Goal: Information Seeking & Learning: Learn about a topic

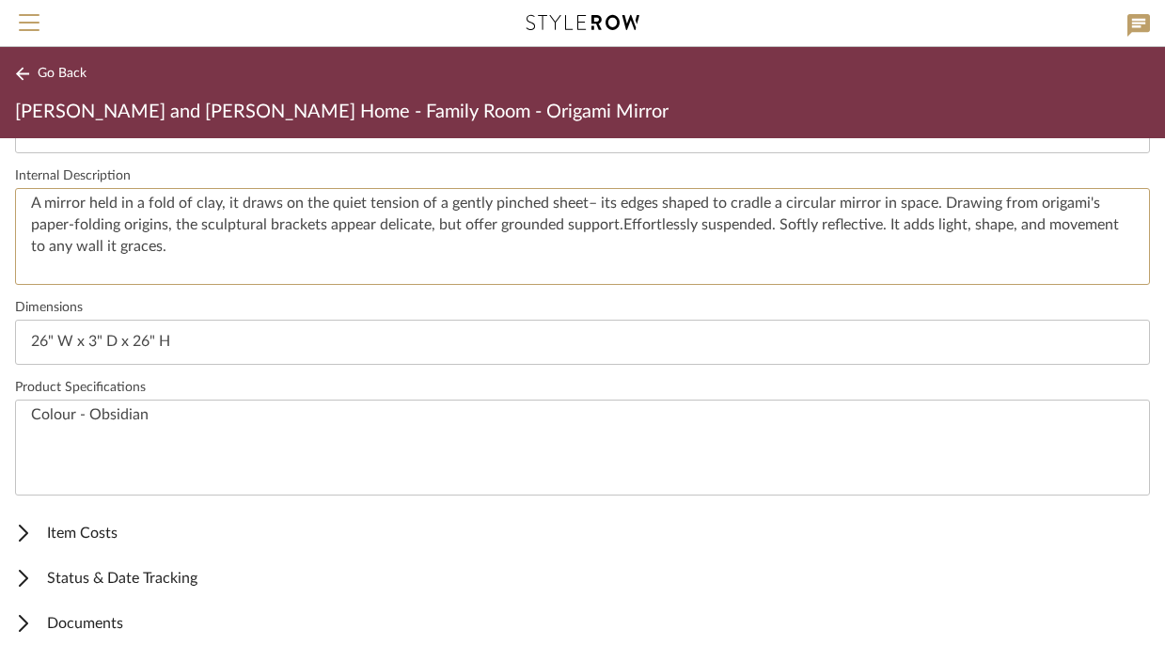
scroll to position [34, 0]
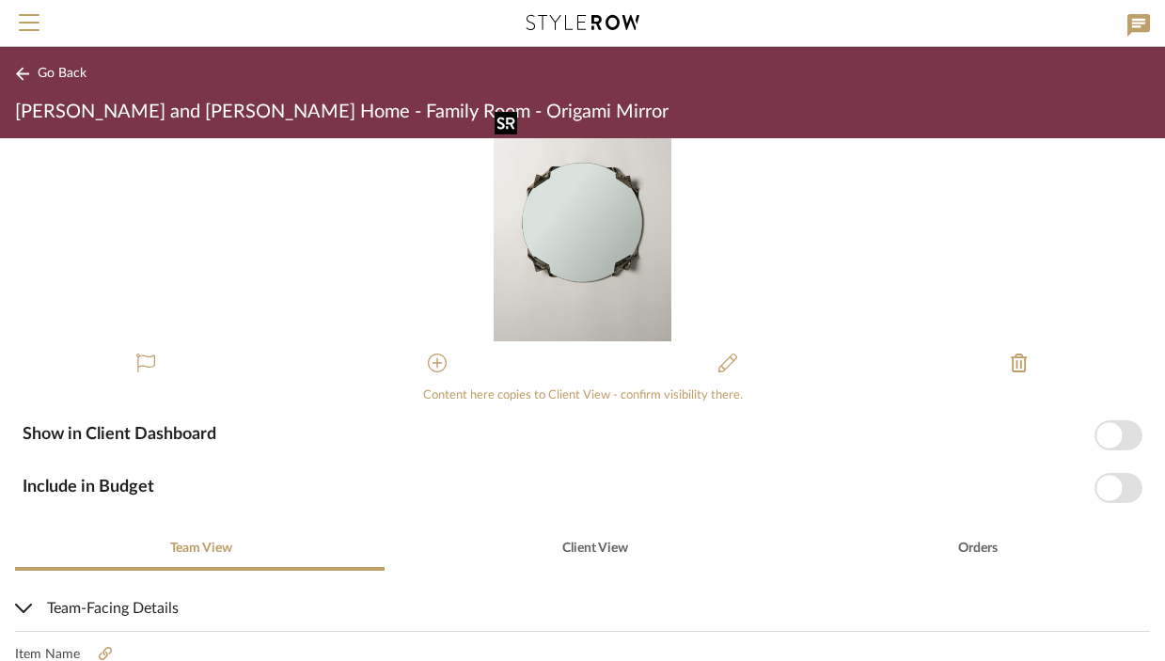
click at [553, 189] on img "0" at bounding box center [583, 222] width 178 height 237
click at [580, 241] on img "0" at bounding box center [583, 222] width 178 height 237
click img "0"
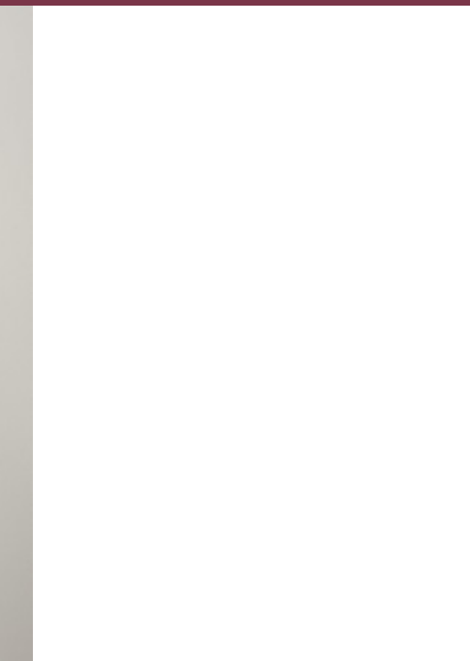
scroll to position [0, 0]
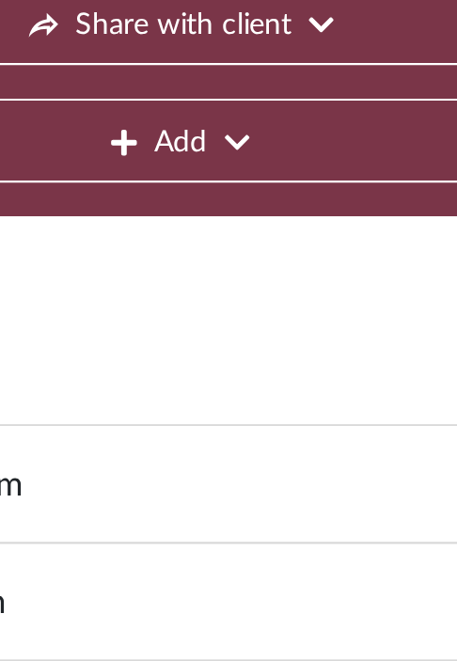
click at [149, 238] on div "Go Back Project: [PERSON_NAME] and [PERSON_NAME] Home Share with client Add" at bounding box center [228, 164] width 457 height 234
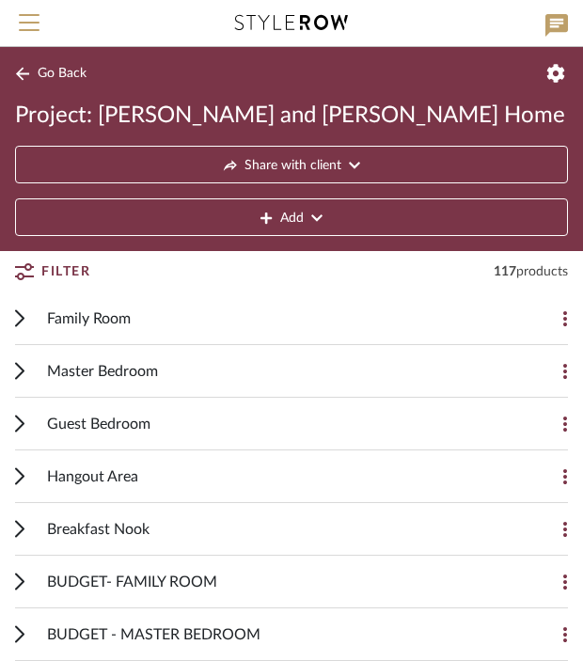
click at [15, 315] on icon at bounding box center [19, 318] width 9 height 18
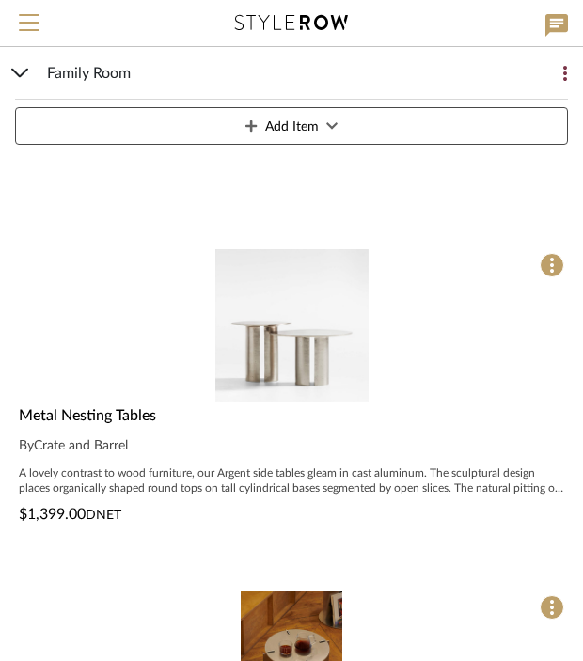
scroll to position [548, 0]
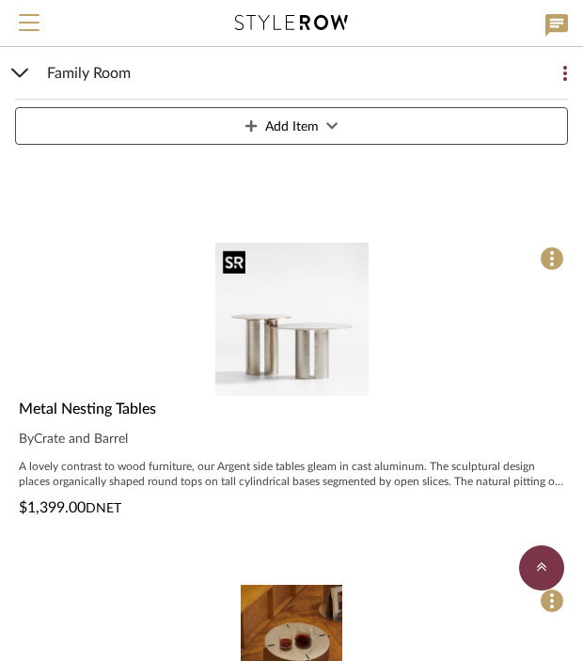
click at [308, 380] on img "0" at bounding box center [291, 319] width 153 height 153
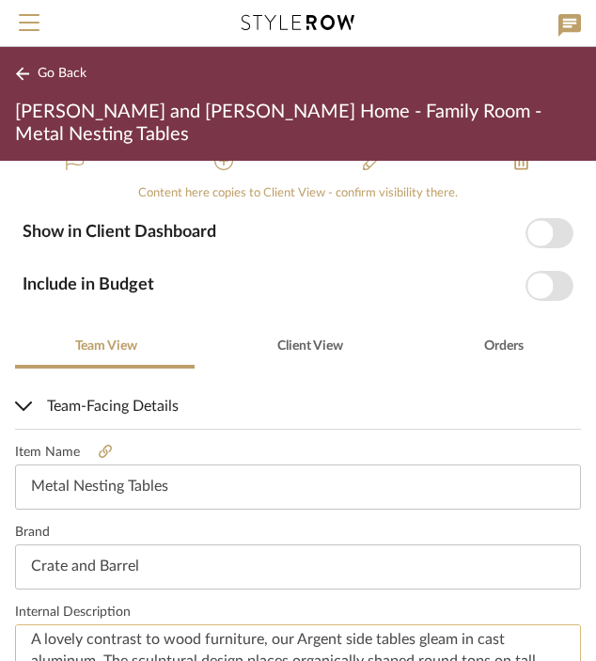
scroll to position [352, 0]
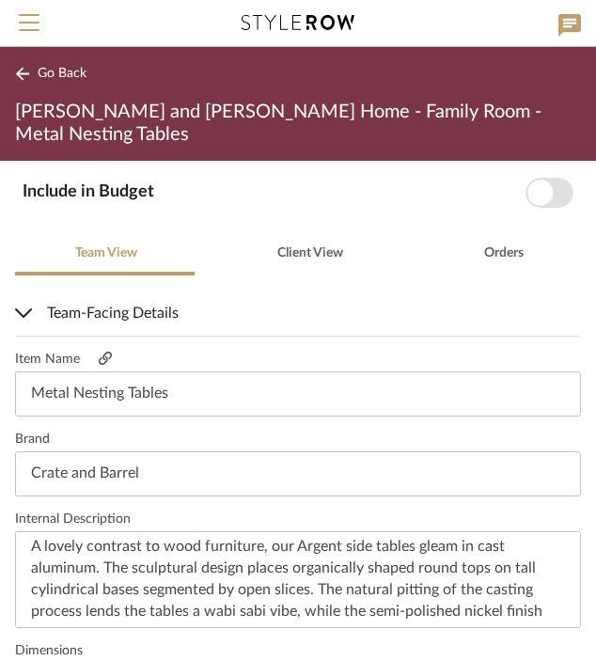
click at [103, 352] on icon at bounding box center [105, 358] width 13 height 13
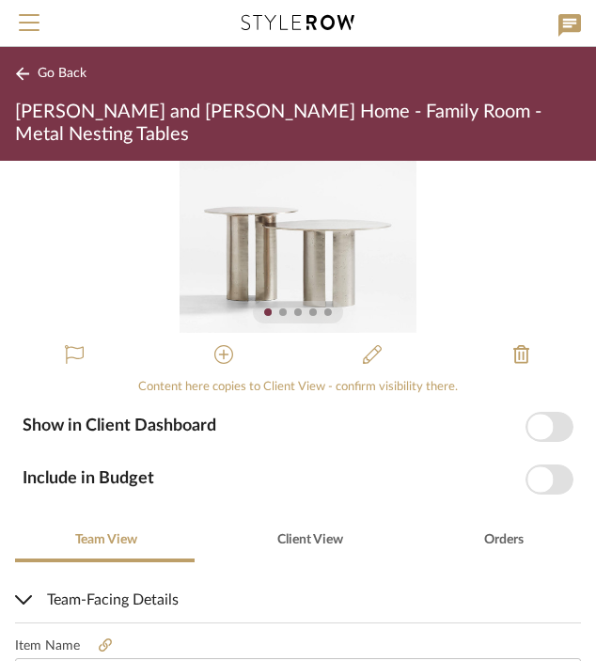
scroll to position [0, 0]
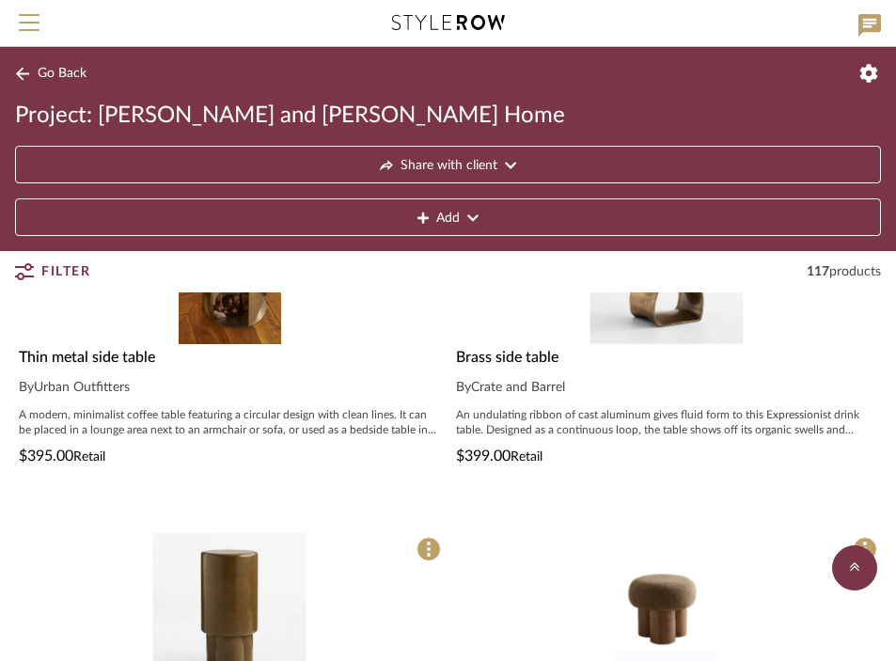
scroll to position [415, 0]
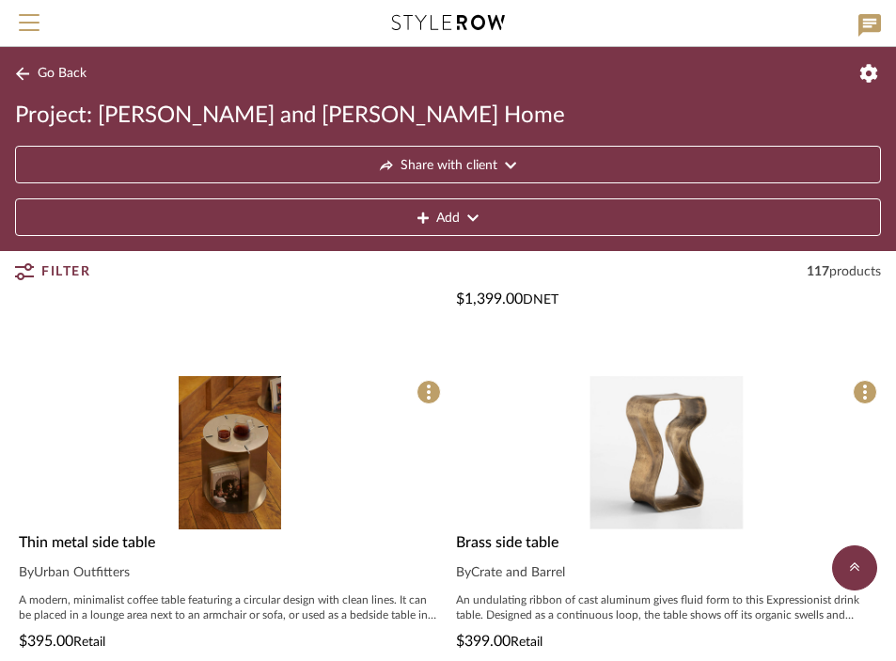
click at [115, 542] on span "Thin metal side table" at bounding box center [87, 542] width 136 height 15
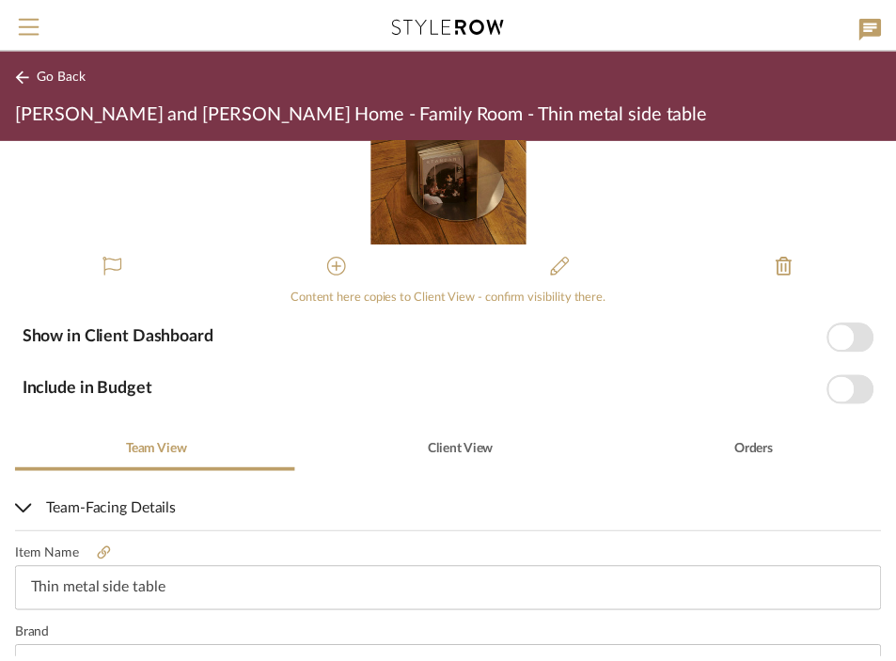
scroll to position [133, 0]
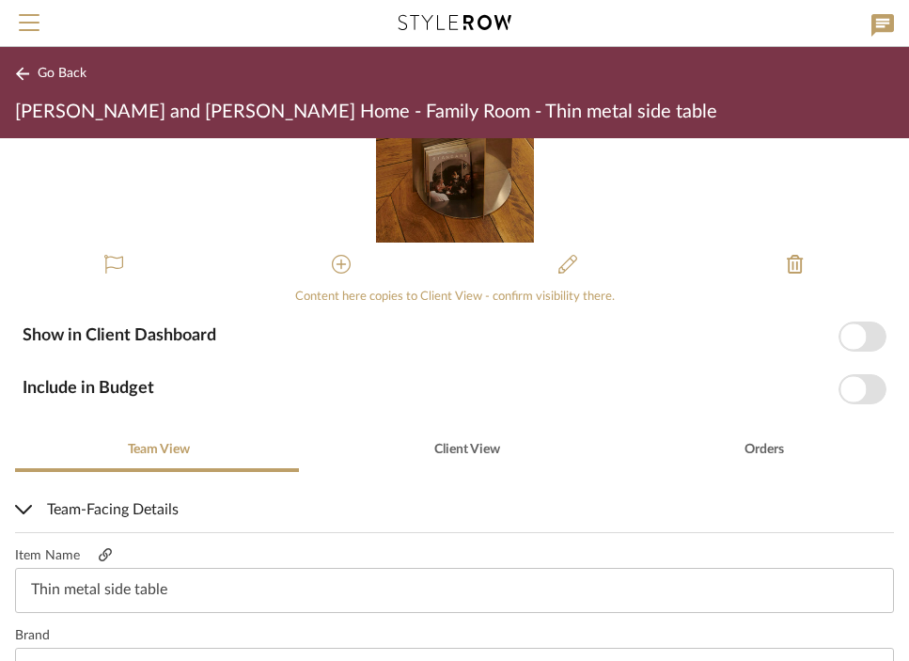
click at [107, 554] on icon at bounding box center [105, 554] width 13 height 13
drag, startPoint x: 56, startPoint y: 73, endPoint x: 122, endPoint y: 103, distance: 72.4
click at [56, 73] on span "Go Back" at bounding box center [62, 74] width 49 height 16
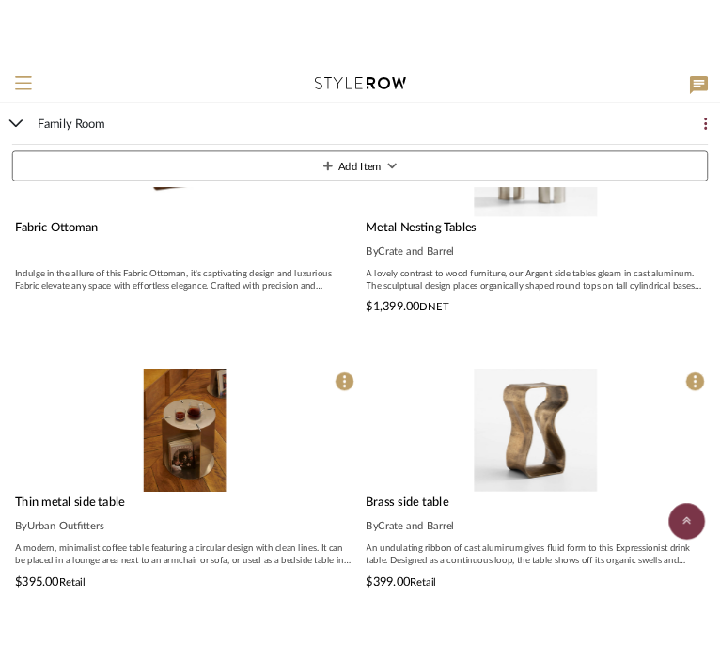
scroll to position [415, 0]
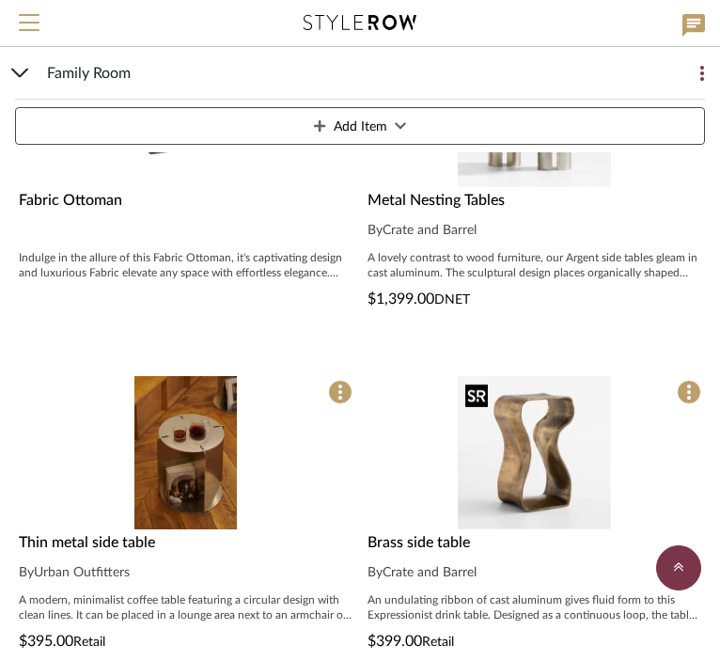
click at [469, 433] on img "0" at bounding box center [534, 452] width 153 height 153
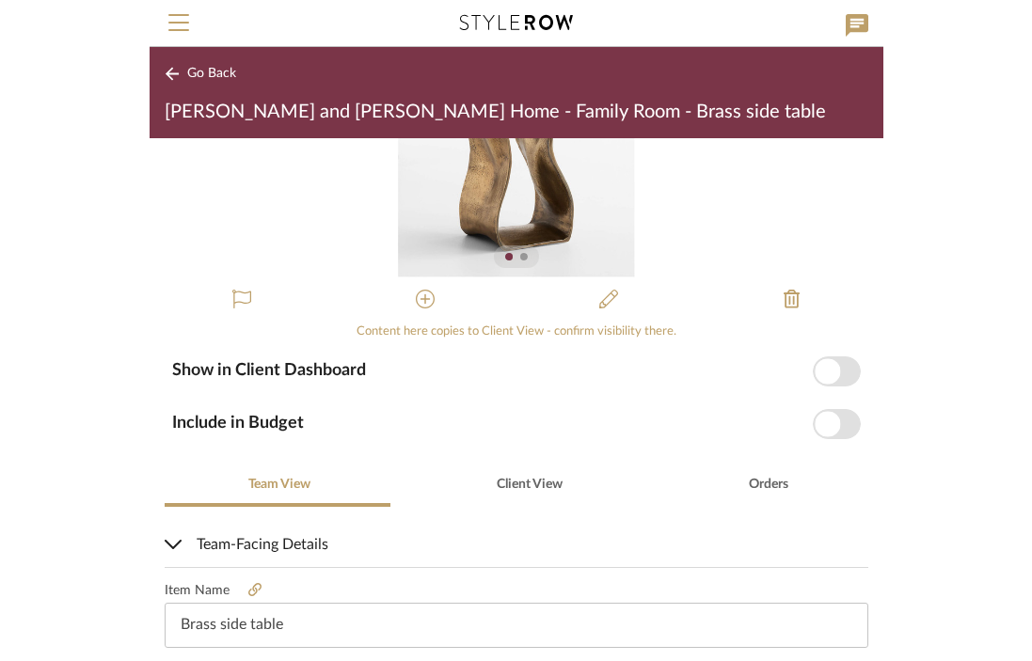
scroll to position [402, 0]
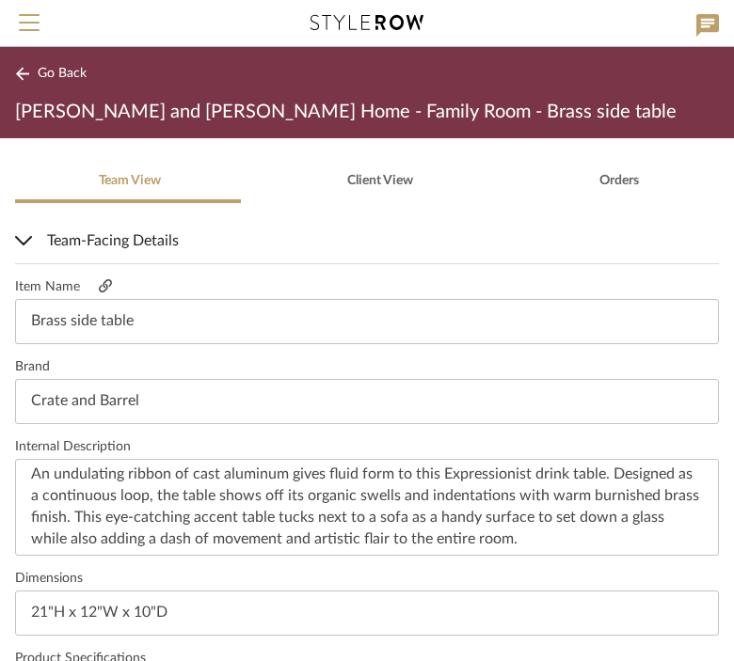
click at [106, 286] on icon at bounding box center [105, 285] width 13 height 13
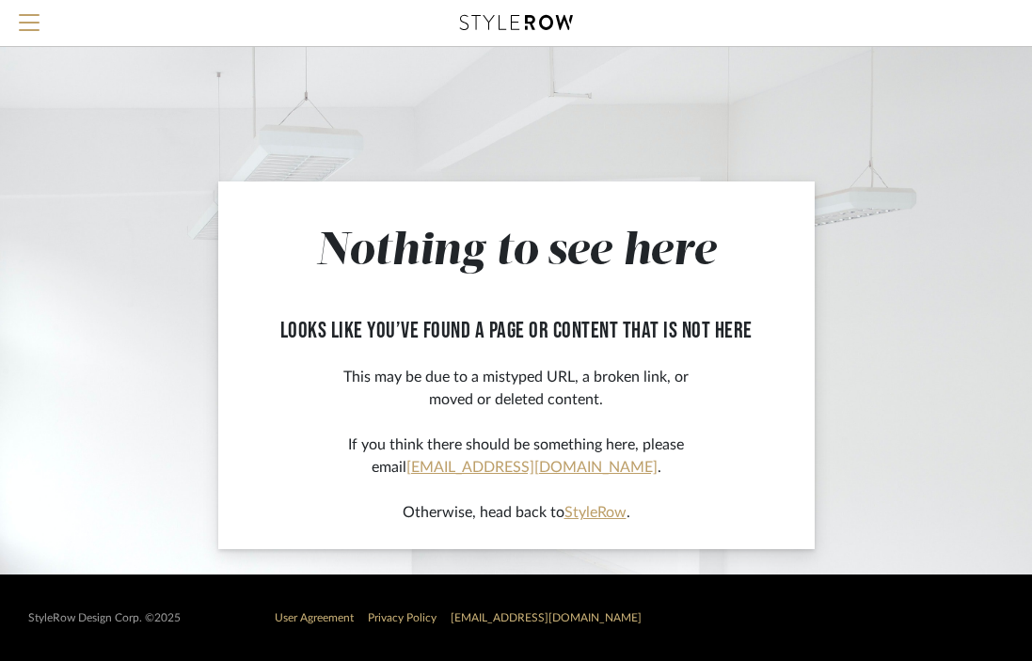
click at [538, 17] on icon at bounding box center [516, 22] width 113 height 15
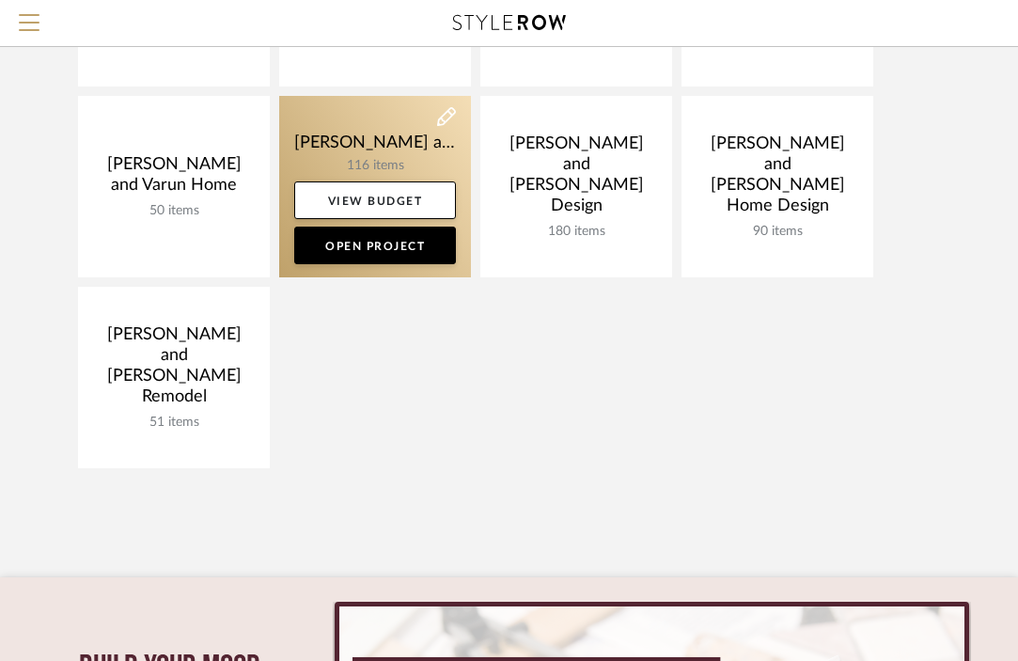
scroll to position [449, 0]
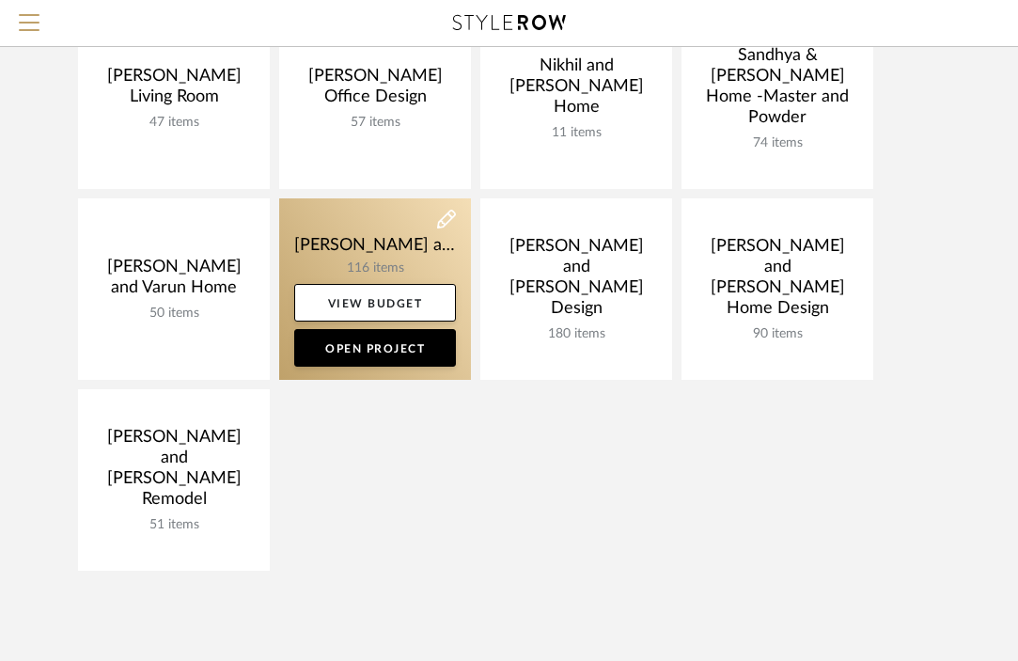
click at [385, 251] on link at bounding box center [375, 289] width 192 height 182
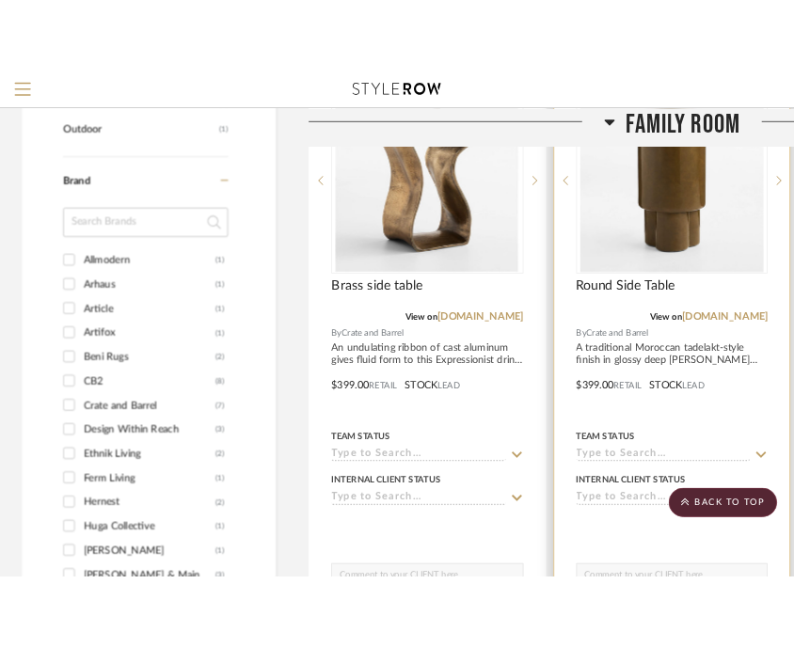
scroll to position [1425, 0]
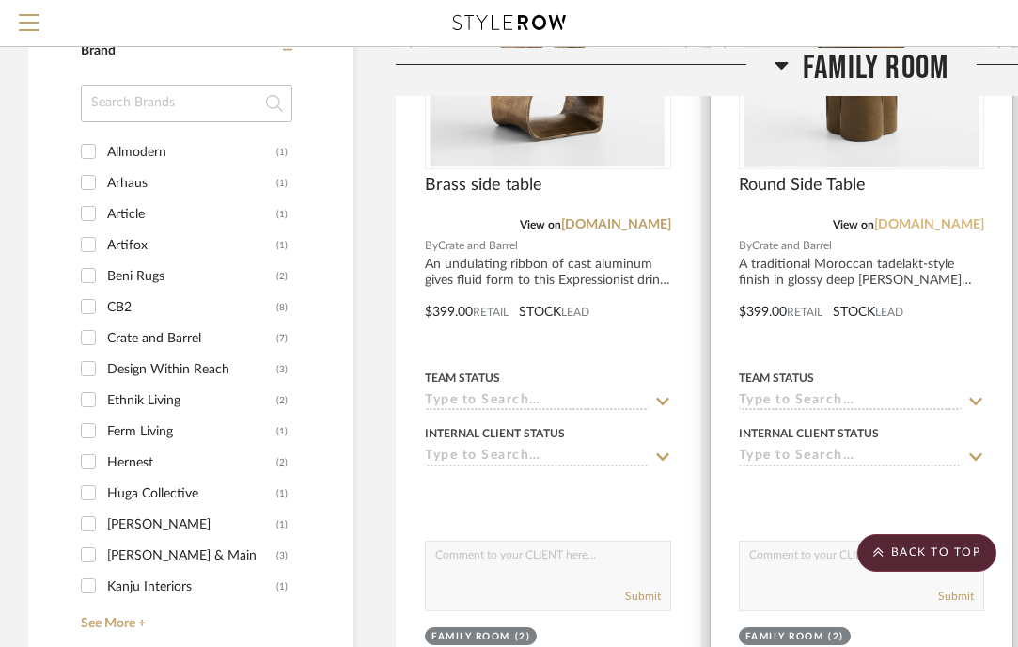
click at [956, 220] on link "crateandbarrel.com" at bounding box center [930, 224] width 110 height 13
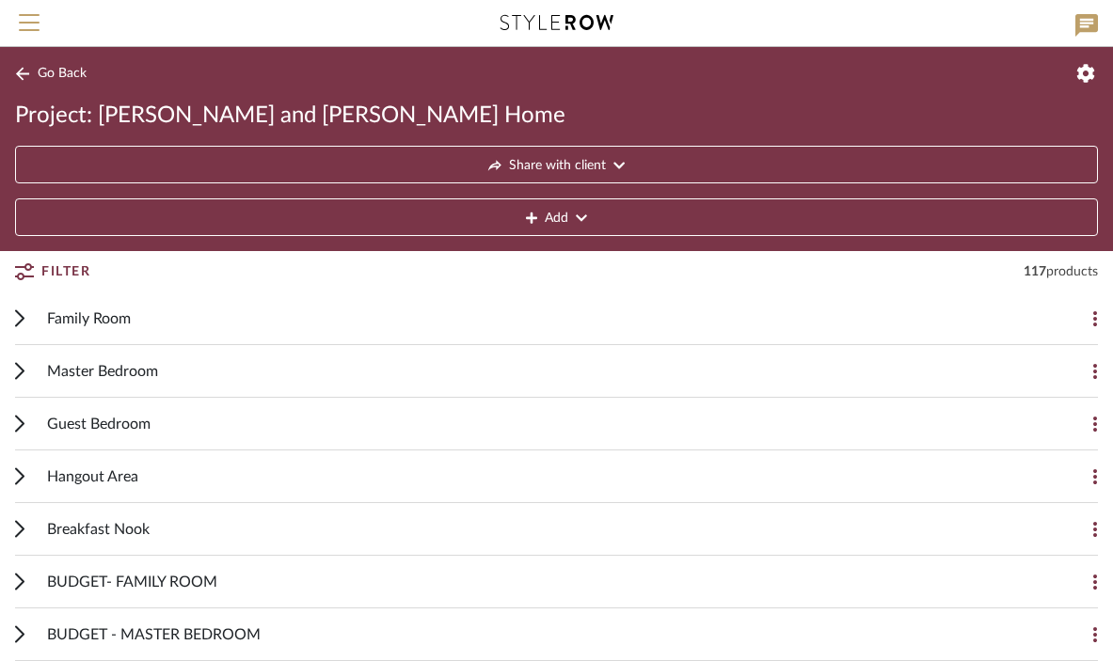
click at [23, 322] on icon at bounding box center [19, 318] width 9 height 18
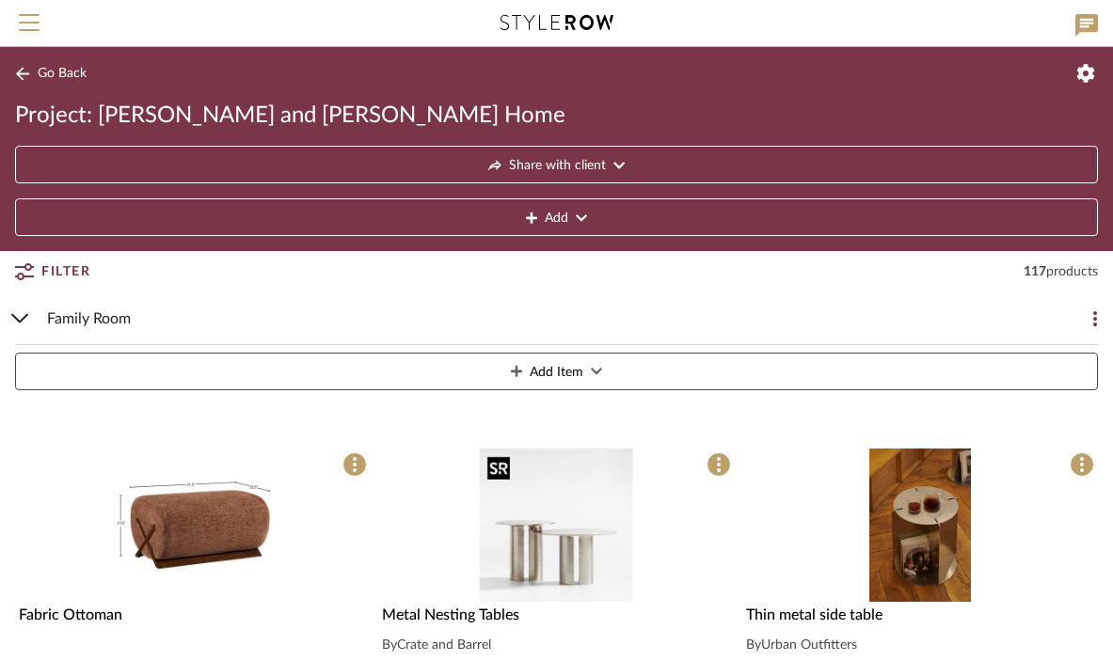
scroll to position [633, 0]
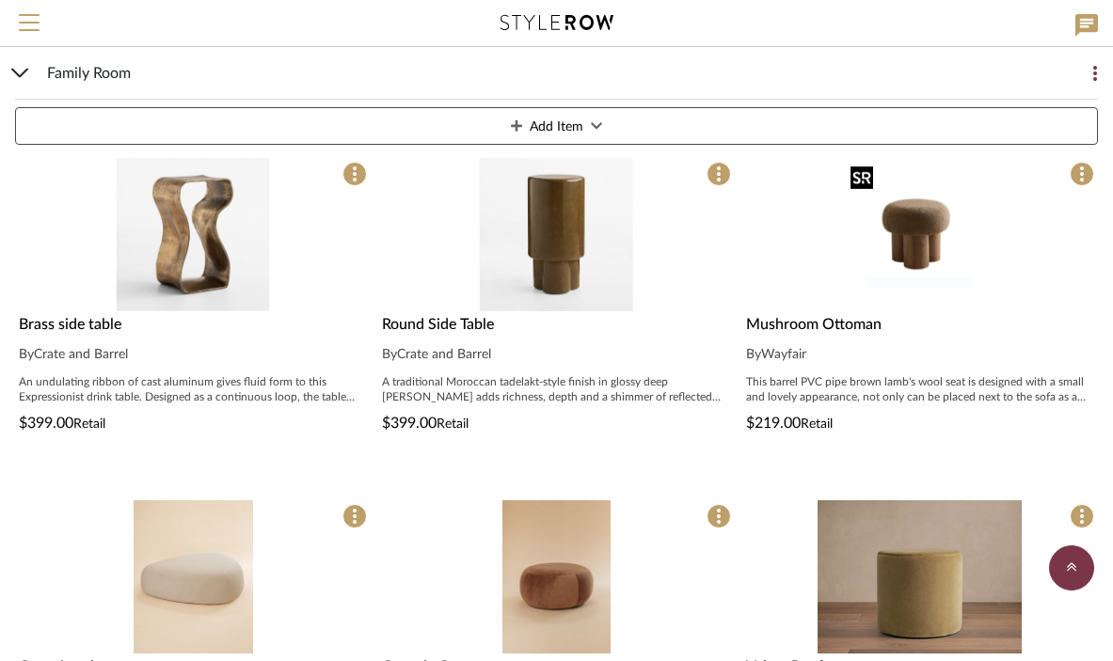
click at [935, 254] on img "0" at bounding box center [919, 234] width 153 height 153
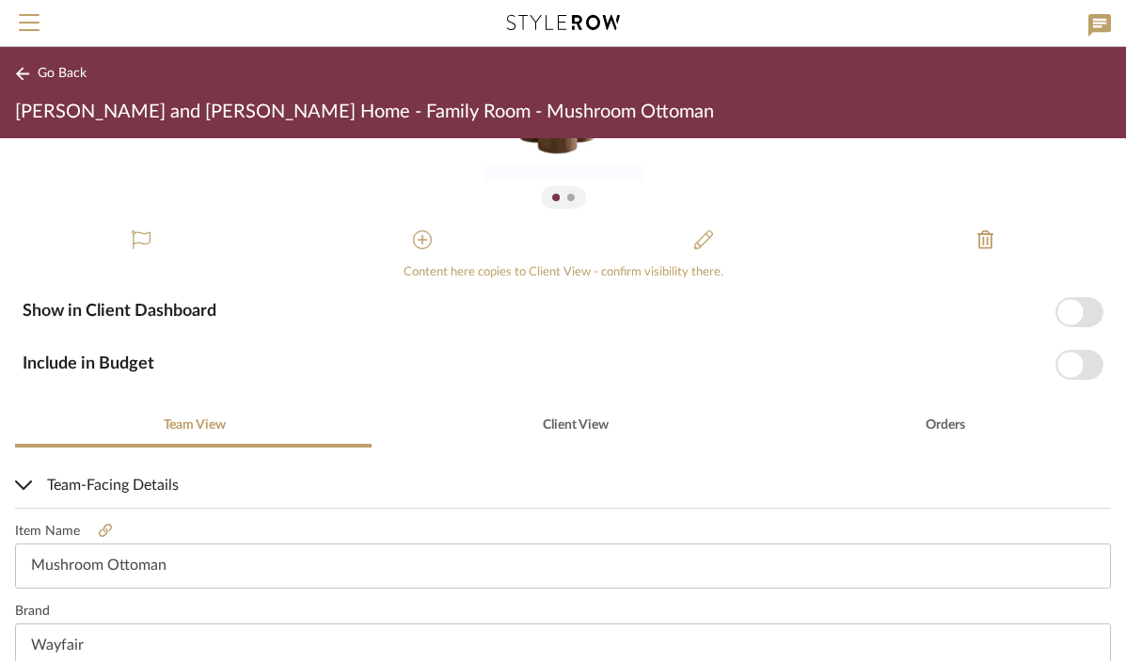
scroll to position [339, 0]
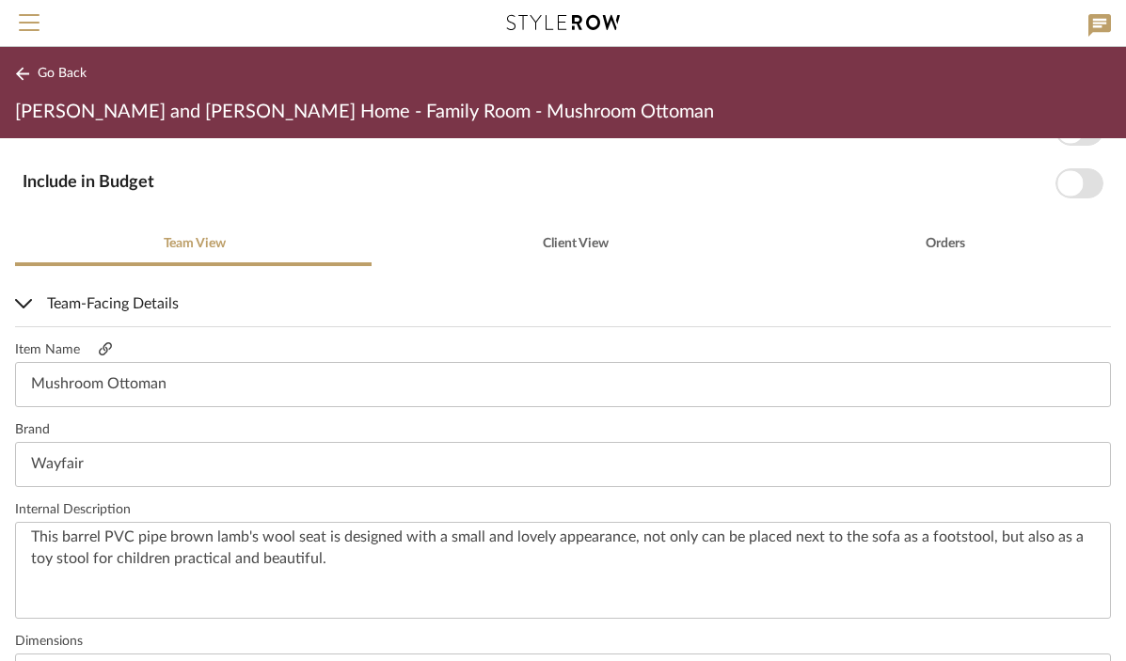
click at [103, 349] on icon at bounding box center [105, 348] width 13 height 13
click at [24, 71] on icon at bounding box center [22, 74] width 15 height 14
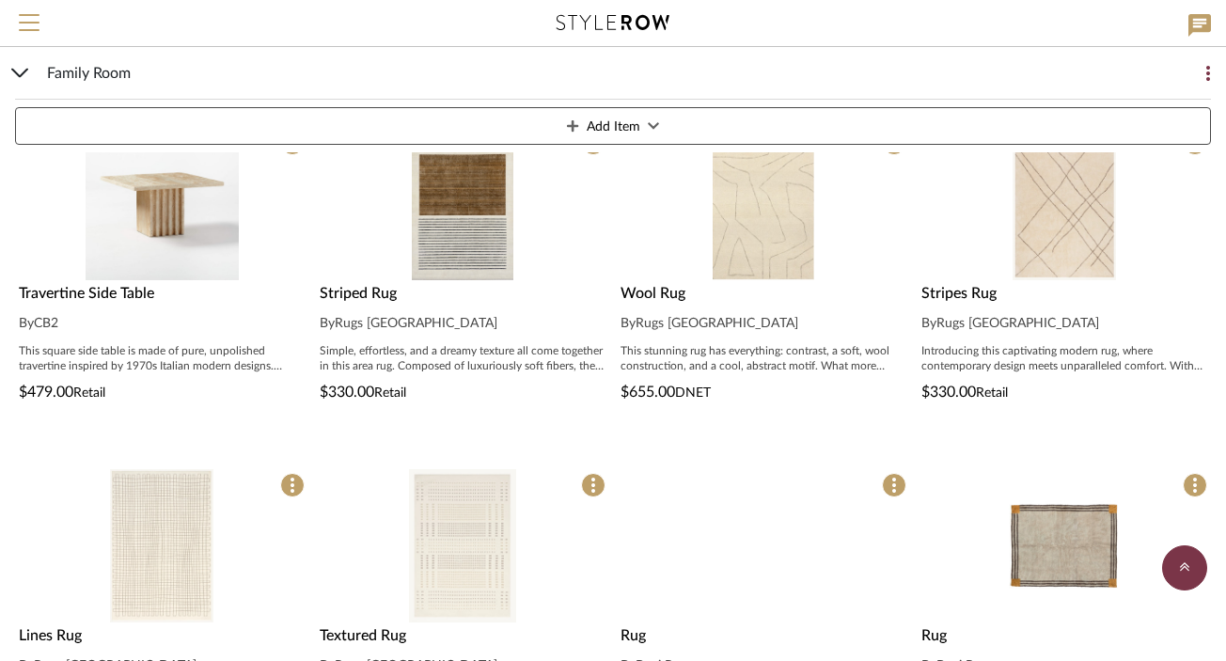
scroll to position [1680, 0]
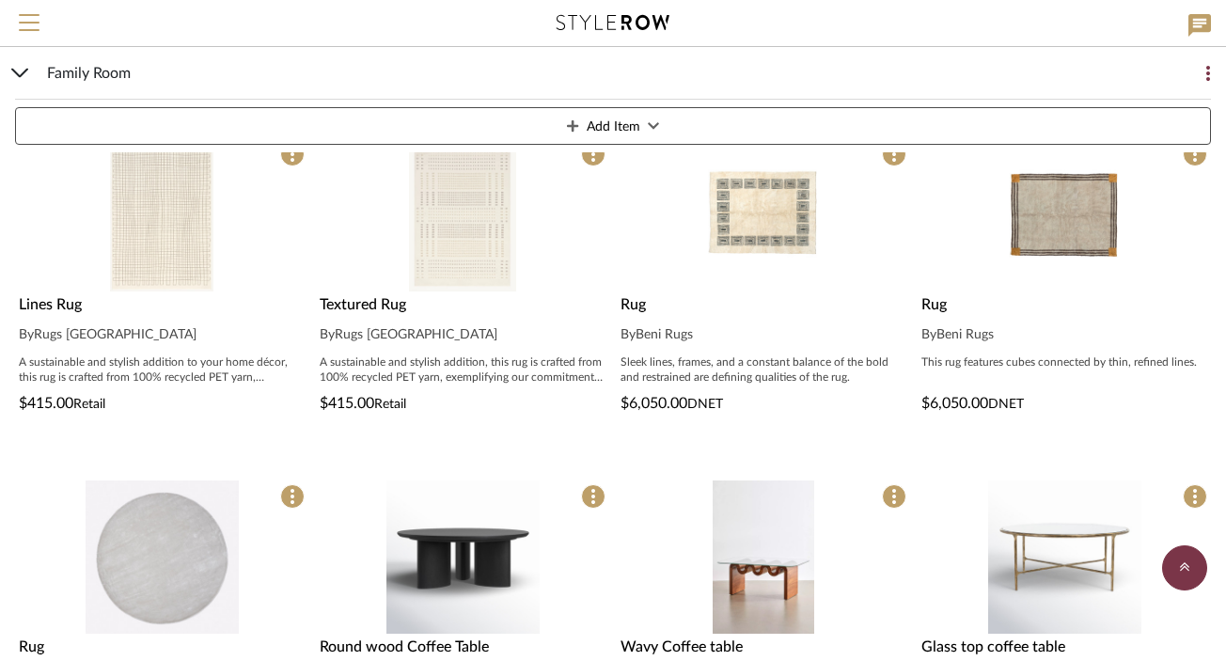
click at [463, 205] on img "0" at bounding box center [462, 214] width 106 height 153
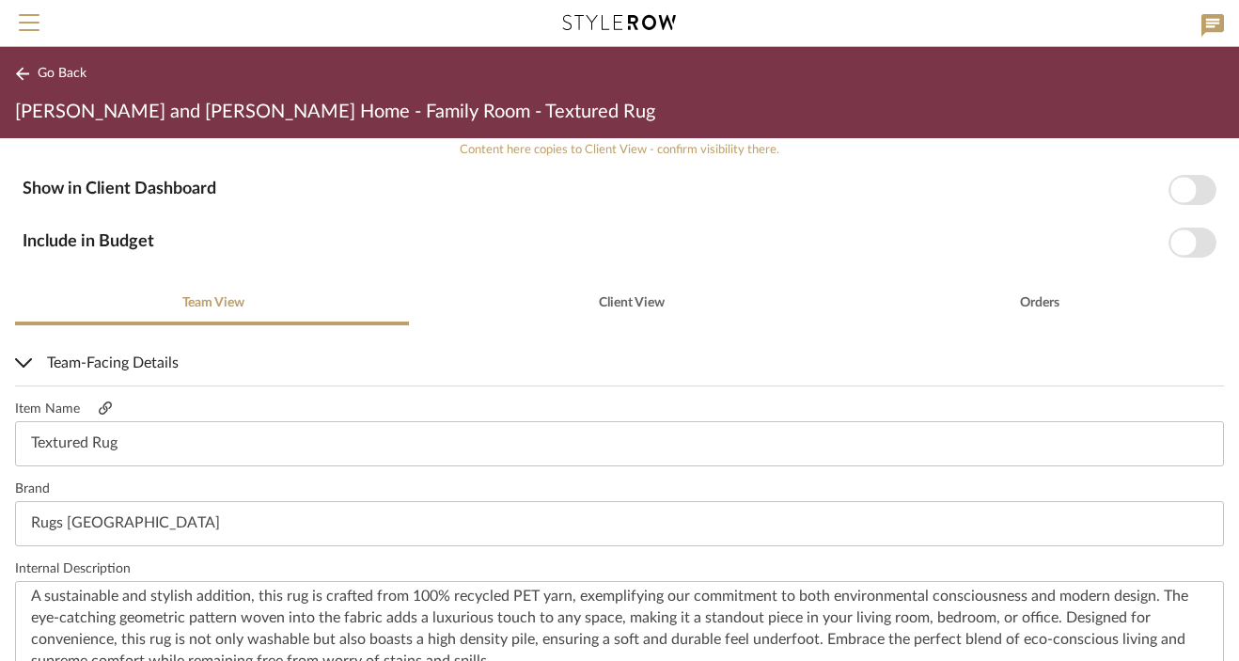
scroll to position [278, 0]
click at [99, 411] on icon at bounding box center [105, 408] width 13 height 13
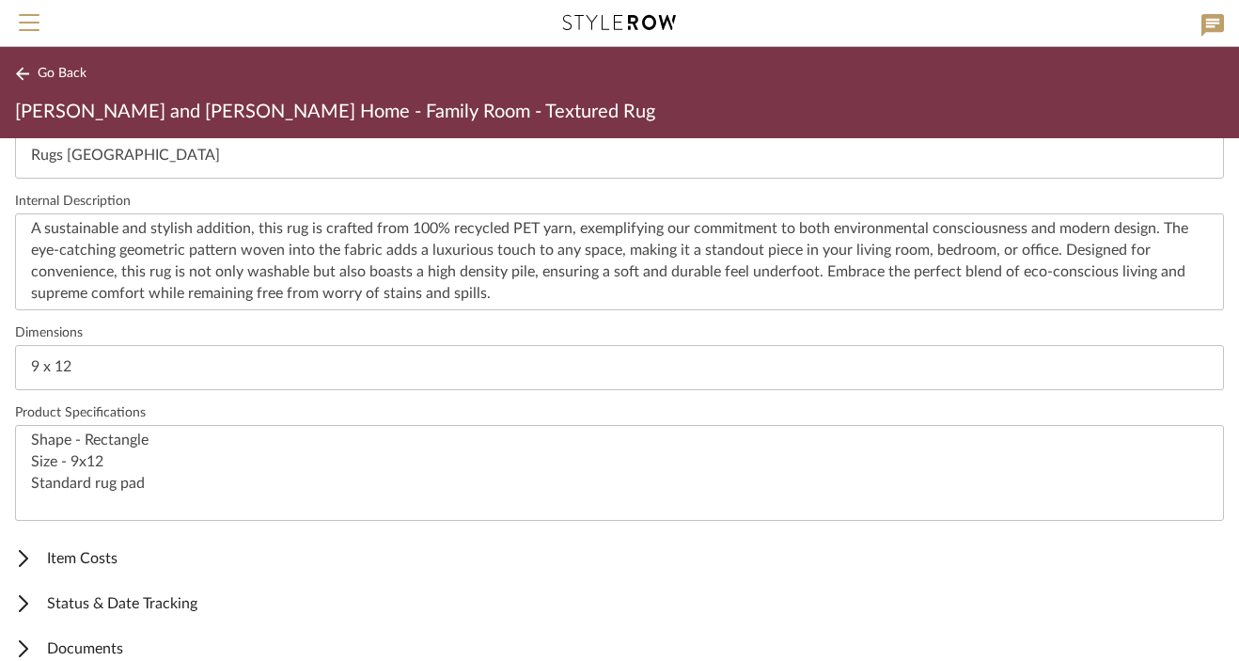
scroll to position [672, 0]
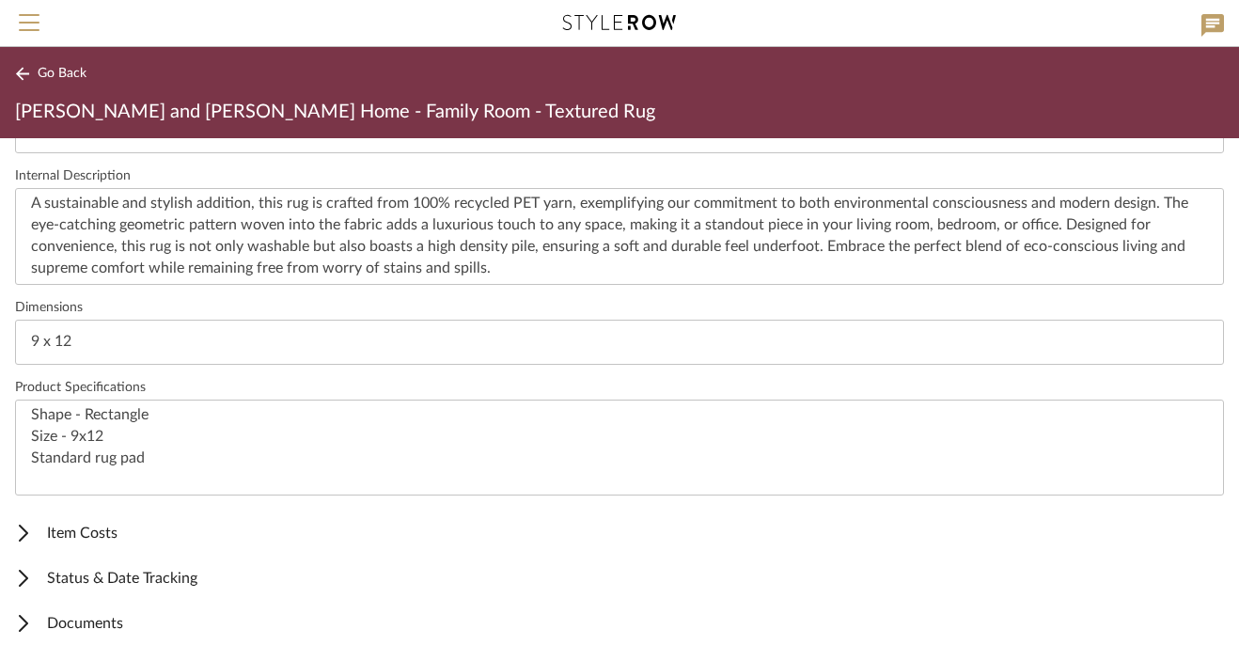
click at [24, 80] on icon at bounding box center [22, 74] width 15 height 14
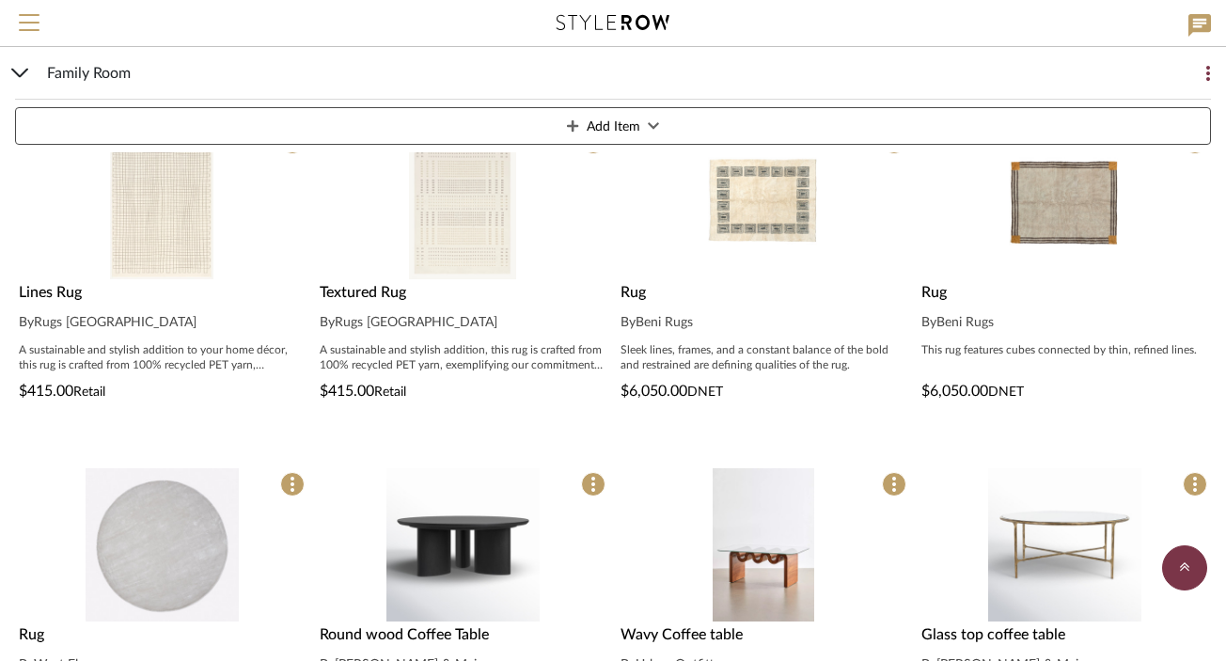
scroll to position [1693, 0]
click at [104, 314] on div "By Rugs USA" at bounding box center [162, 321] width 286 height 23
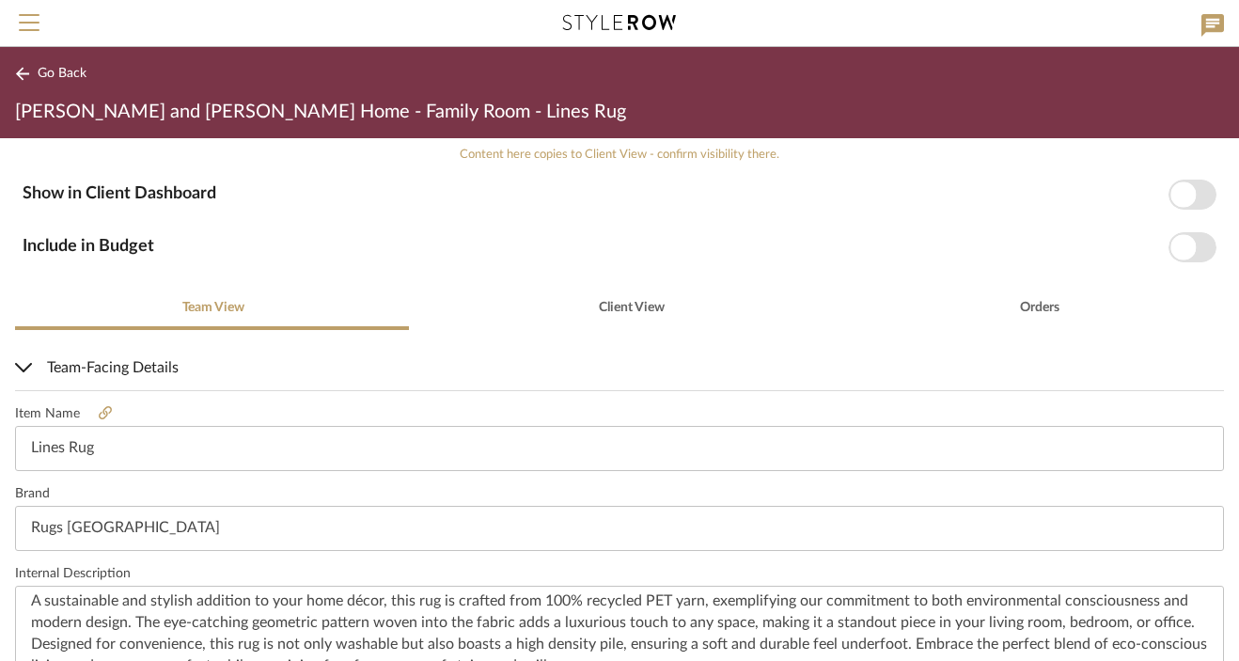
scroll to position [293, 0]
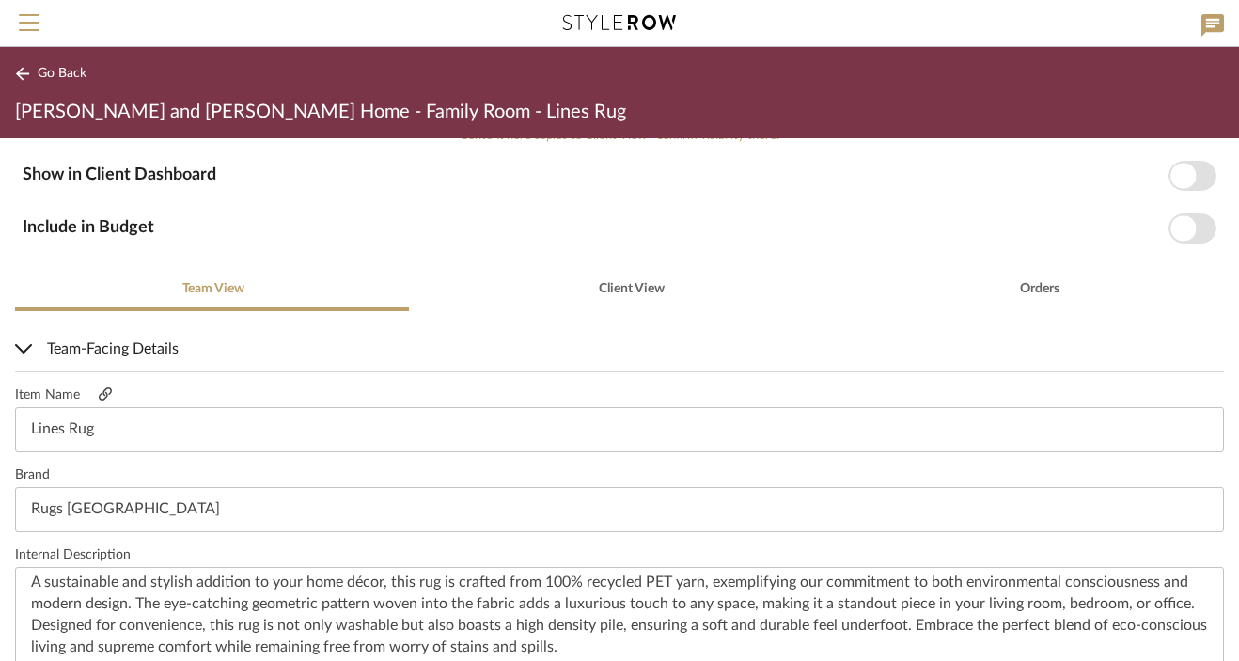
click at [107, 398] on icon at bounding box center [105, 393] width 13 height 13
click at [25, 73] on icon at bounding box center [22, 73] width 13 height 13
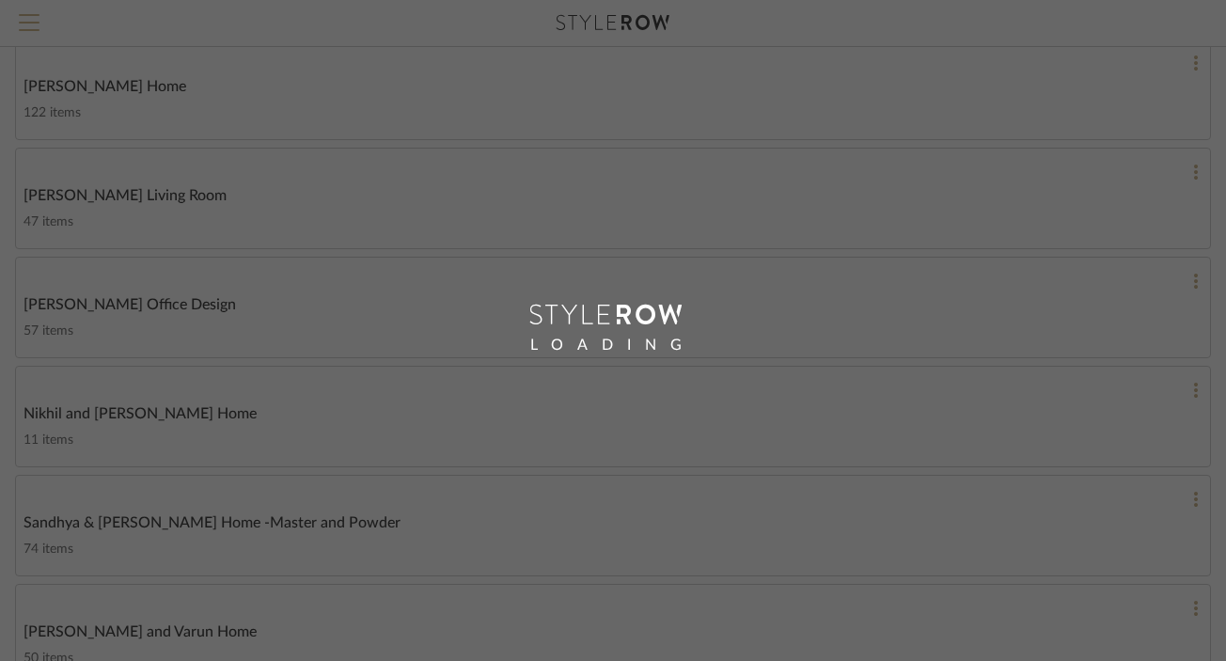
scroll to position [449, 0]
